Goal: Task Accomplishment & Management: Manage account settings

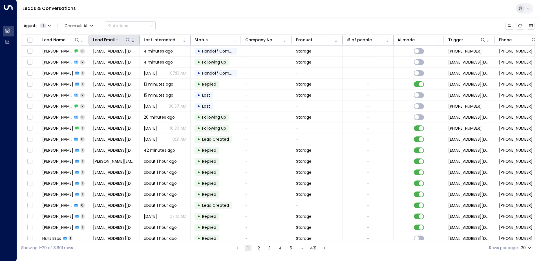
click at [128, 42] on button at bounding box center [128, 40] width 6 height 6
paste input "**********"
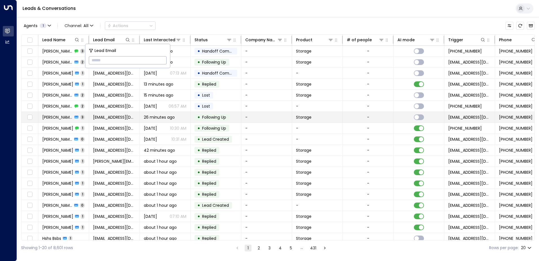
type input "**********"
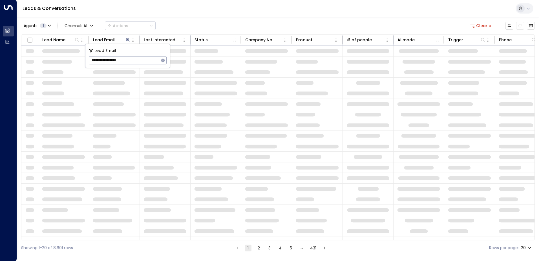
click at [296, 9] on div "Leads & Conversations" at bounding box center [278, 8] width 522 height 17
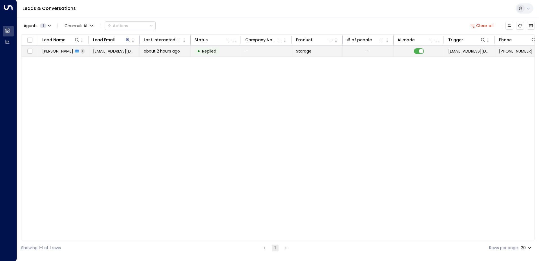
click at [105, 51] on span "[EMAIL_ADDRESS][DOMAIN_NAME]" at bounding box center [114, 51] width 43 height 6
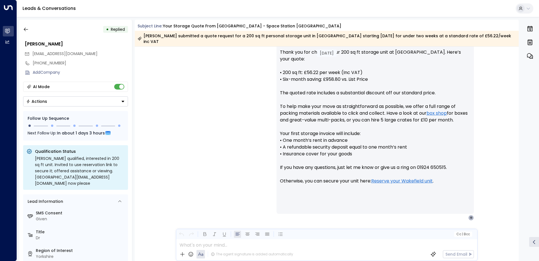
scroll to position [229, 0]
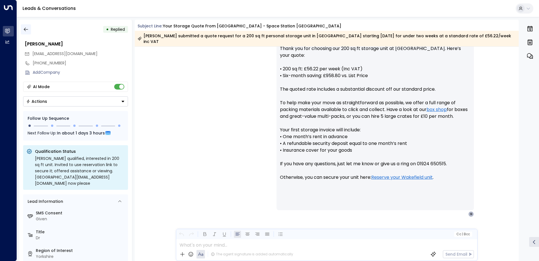
click at [22, 29] on button "button" at bounding box center [26, 29] width 10 height 10
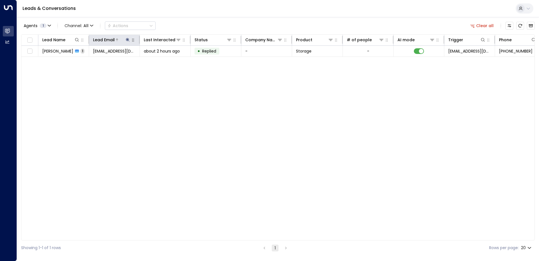
click at [127, 39] on icon at bounding box center [128, 40] width 4 height 4
click at [161, 60] on icon "button" at bounding box center [163, 60] width 5 height 5
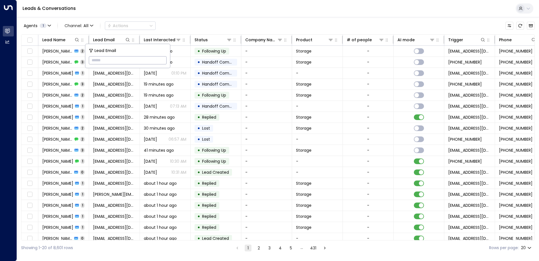
paste input "**********"
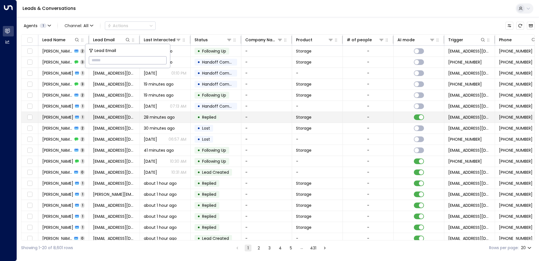
type input "**********"
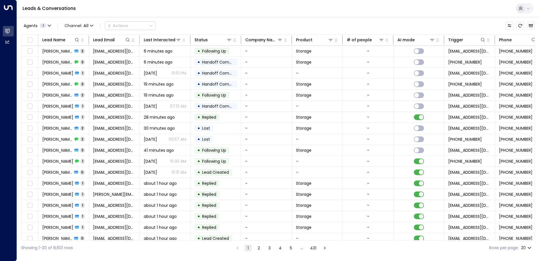
click at [155, 10] on div "Leads & Conversations" at bounding box center [278, 8] width 522 height 17
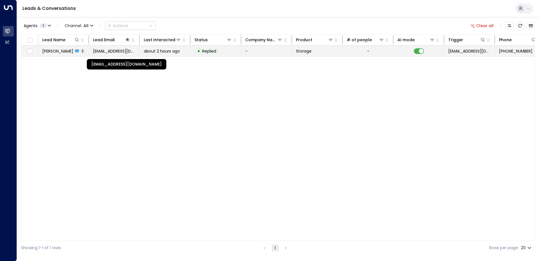
click at [108, 52] on span "[EMAIL_ADDRESS][DOMAIN_NAME]" at bounding box center [114, 51] width 43 height 6
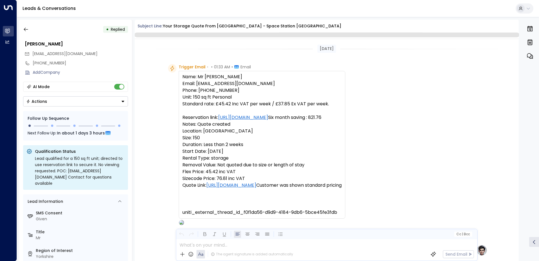
scroll to position [213, 0]
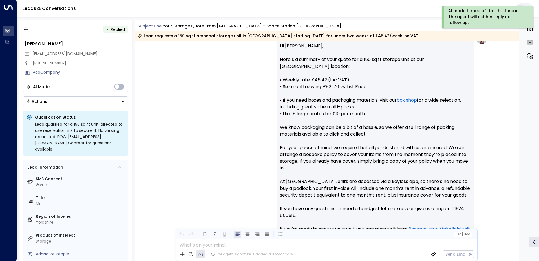
click at [124, 100] on icon "Button group with a nested menu" at bounding box center [123, 101] width 4 height 4
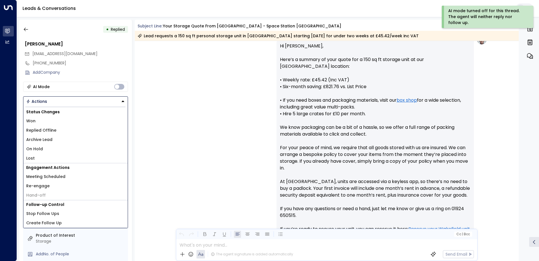
click at [93, 128] on li "Replied Offline" at bounding box center [75, 129] width 104 height 9
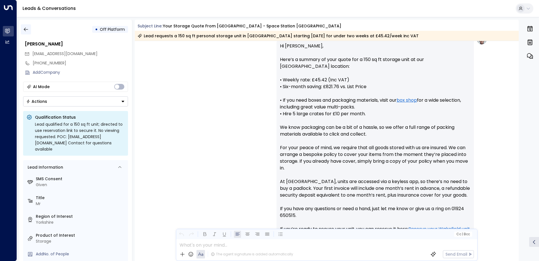
click at [28, 30] on icon "button" at bounding box center [26, 30] width 6 height 6
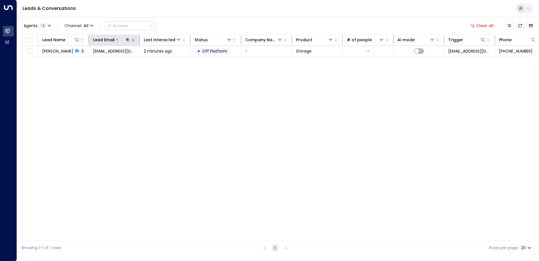
click at [126, 39] on icon at bounding box center [128, 40] width 4 height 4
click at [163, 60] on icon "button" at bounding box center [163, 60] width 5 height 5
click at [77, 40] on icon at bounding box center [77, 40] width 5 height 5
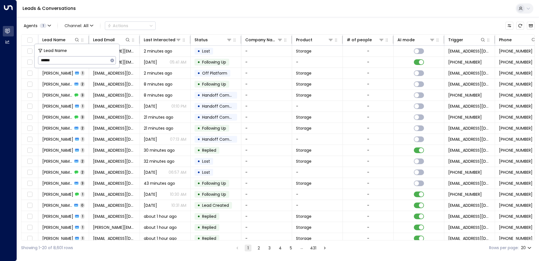
type input "******"
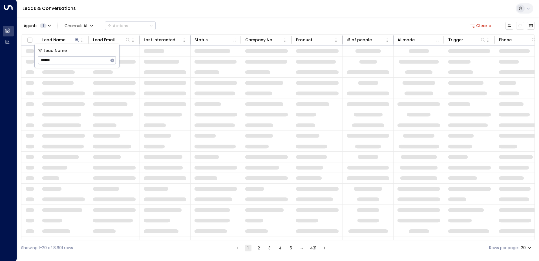
click at [266, 13] on div "Leads & Conversations" at bounding box center [278, 8] width 522 height 17
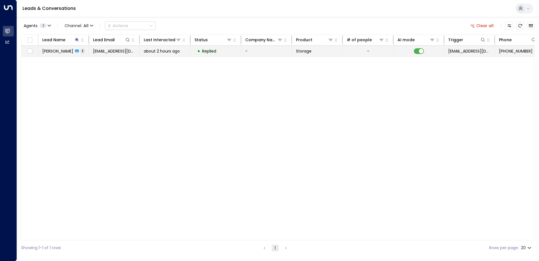
click at [55, 51] on span "[PERSON_NAME]" at bounding box center [57, 51] width 31 height 6
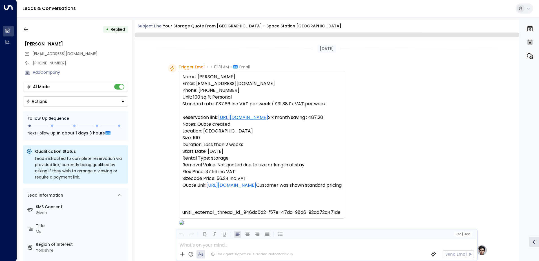
scroll to position [213, 0]
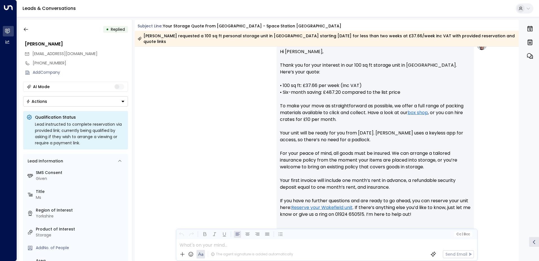
click at [122, 102] on icon "Button group with a nested menu" at bounding box center [123, 101] width 4 height 4
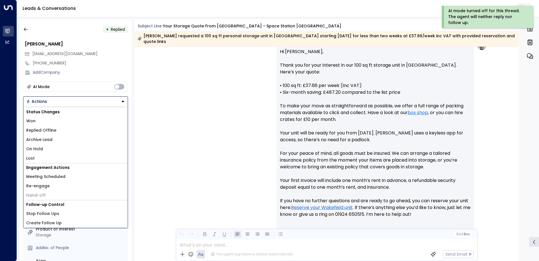
click at [48, 132] on span "Replied Offline" at bounding box center [41, 130] width 30 height 6
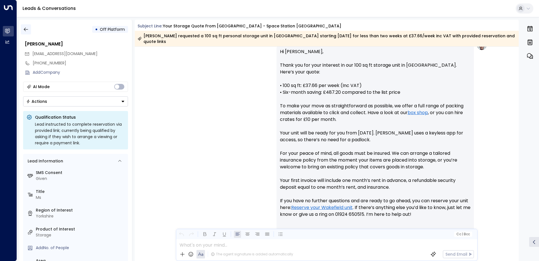
click at [28, 28] on icon "button" at bounding box center [26, 30] width 6 height 6
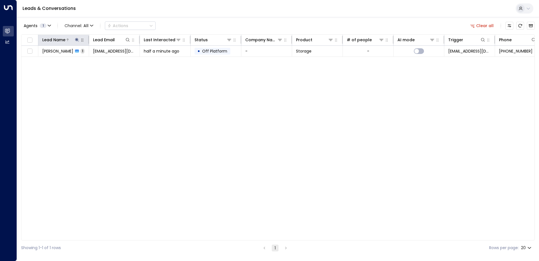
click at [77, 41] on icon at bounding box center [77, 40] width 4 height 4
click at [112, 60] on icon "button" at bounding box center [113, 60] width 4 height 4
click at [128, 38] on icon at bounding box center [128, 40] width 4 height 4
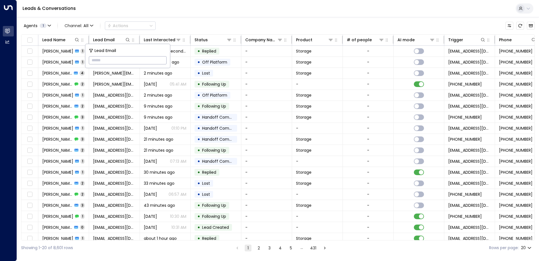
type input "**********"
click at [207, 14] on div "Leads & Conversations" at bounding box center [278, 8] width 522 height 17
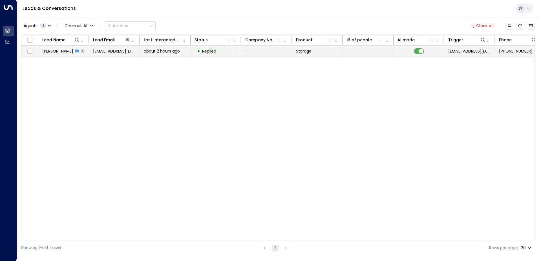
click at [64, 52] on span "[PERSON_NAME]" at bounding box center [57, 51] width 31 height 6
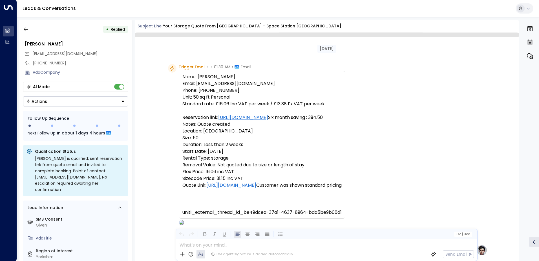
scroll to position [213, 0]
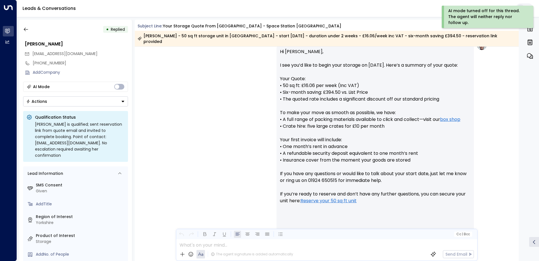
click at [122, 101] on icon "Button group with a nested menu" at bounding box center [123, 101] width 3 height 1
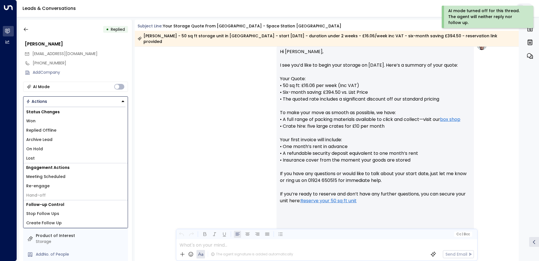
click at [60, 129] on li "Replied Offline" at bounding box center [75, 129] width 104 height 9
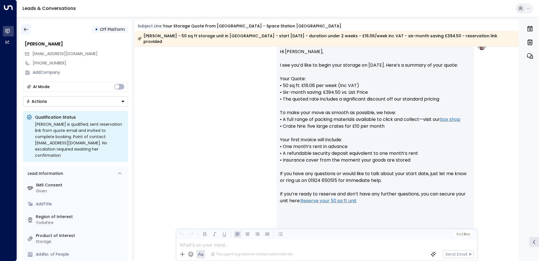
click at [27, 32] on button "button" at bounding box center [26, 29] width 10 height 10
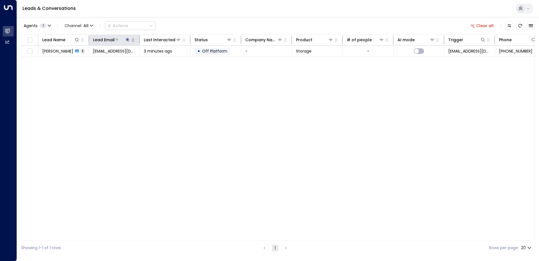
click at [128, 40] on icon at bounding box center [127, 40] width 5 height 5
click at [163, 60] on icon "button" at bounding box center [163, 60] width 4 height 4
click at [75, 39] on icon at bounding box center [77, 40] width 4 height 4
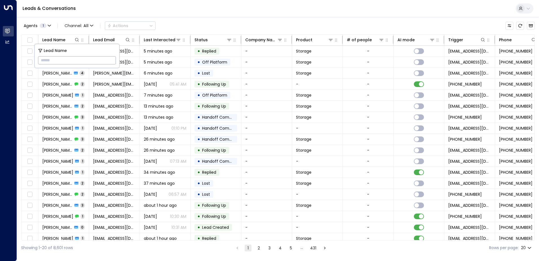
click at [77, 59] on input "text" at bounding box center [77, 60] width 78 height 10
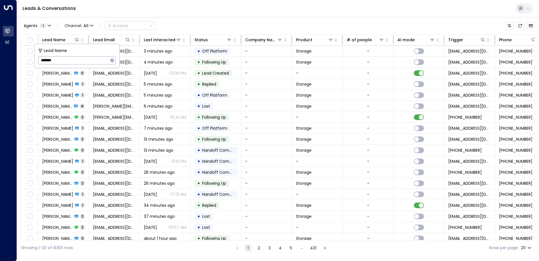
type input "*******"
click at [199, 10] on div "Leads & Conversations" at bounding box center [278, 8] width 522 height 17
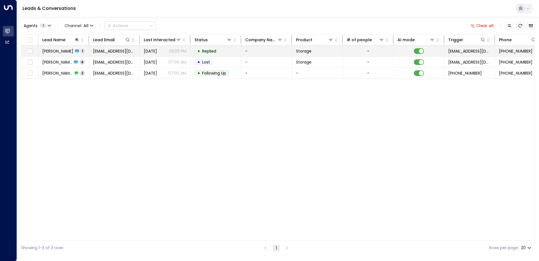
click at [63, 53] on span "[PERSON_NAME]" at bounding box center [57, 51] width 31 height 6
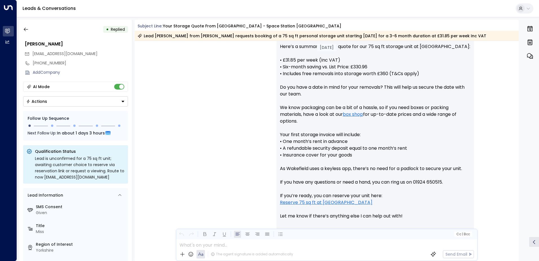
scroll to position [270, 0]
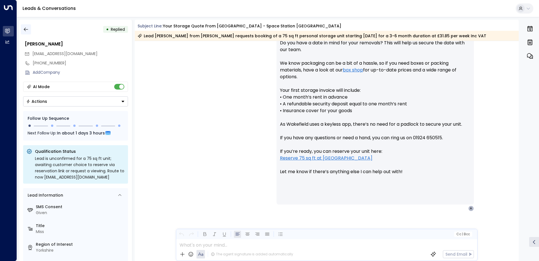
click at [26, 29] on icon "button" at bounding box center [26, 30] width 6 height 6
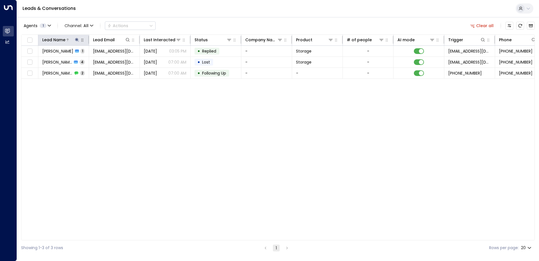
click at [76, 38] on icon at bounding box center [77, 40] width 4 height 4
click at [112, 60] on icon "button" at bounding box center [113, 60] width 4 height 4
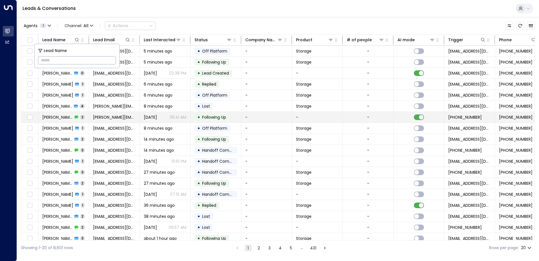
type input "********"
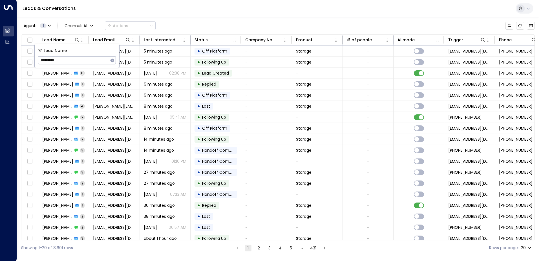
click at [169, 12] on div "Leads & Conversations" at bounding box center [278, 8] width 522 height 17
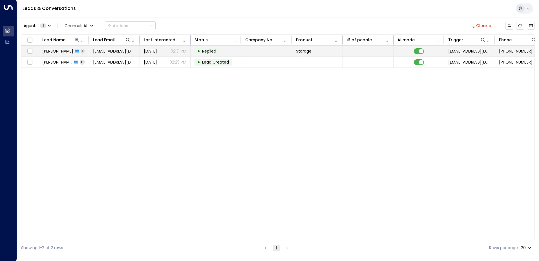
click at [60, 54] on span "[PERSON_NAME]" at bounding box center [57, 51] width 31 height 6
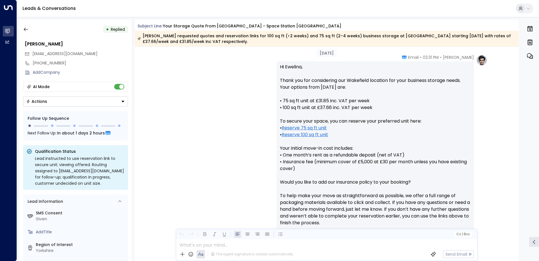
scroll to position [269, 0]
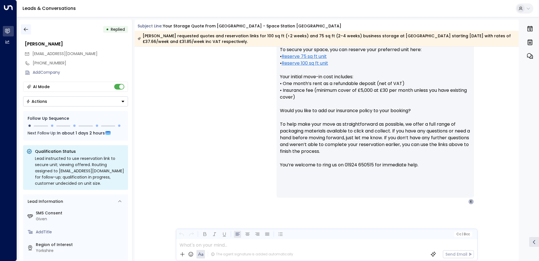
click at [27, 28] on icon "button" at bounding box center [26, 30] width 6 height 6
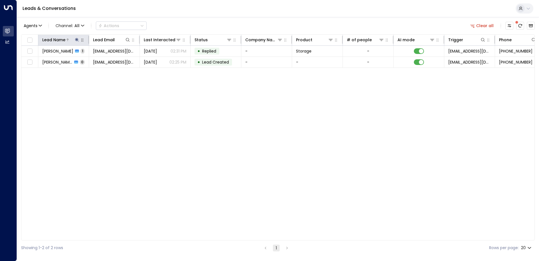
click at [76, 41] on icon at bounding box center [77, 40] width 5 height 5
type input "*"
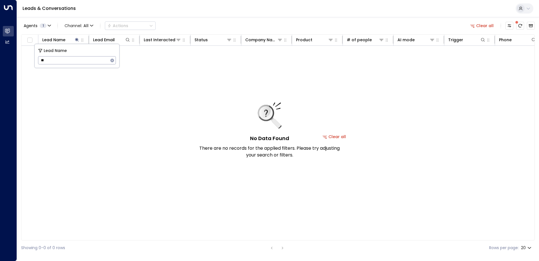
type input "*"
click at [127, 40] on icon at bounding box center [127, 40] width 5 height 5
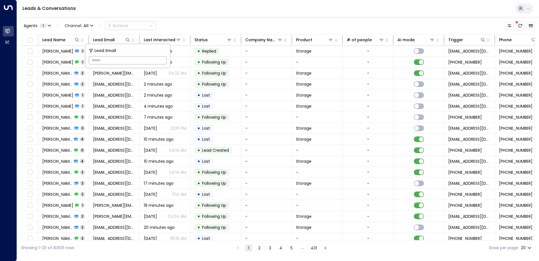
type input "**********"
click at [177, 11] on div "Leads & Conversations" at bounding box center [278, 8] width 522 height 17
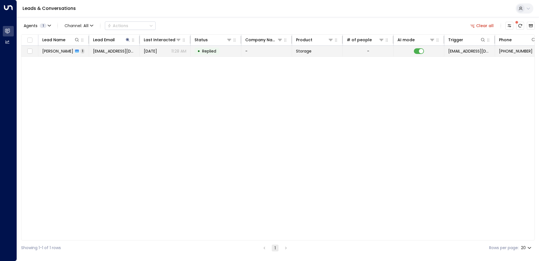
click at [60, 52] on span "[PERSON_NAME]" at bounding box center [57, 51] width 31 height 6
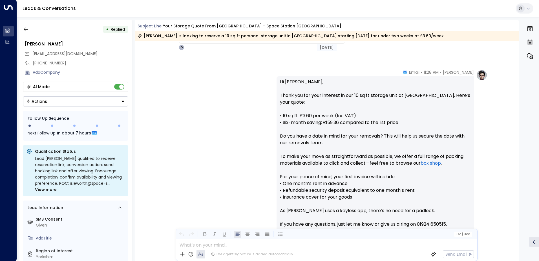
scroll to position [177, 0]
